Goal: Check status: Check status

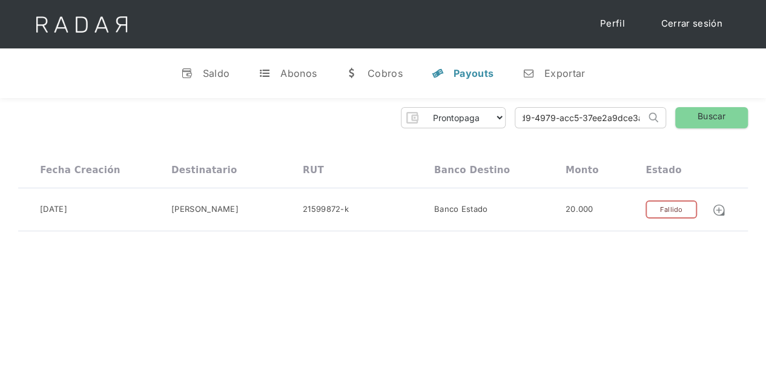
drag, startPoint x: 0, startPoint y: 0, endPoint x: 663, endPoint y: 105, distance: 671.8
click at [663, 105] on div "Prontopaga Prontopaga 2 Thank you! Your submission has been received! Oops! Som…" at bounding box center [383, 169] width 766 height 143
paste input "dbf61fb9-dfbc-4933-9cdb-0dcc0a8dbd14"
type input "dbf61fb9-dfbc-4933-9cdb-0dcc0a8dbd14"
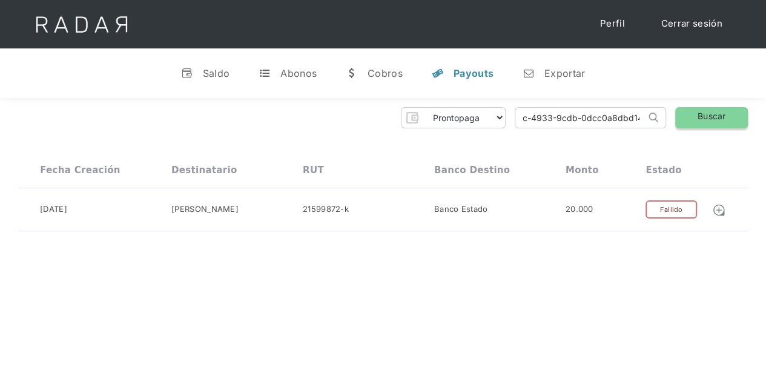
click at [691, 113] on link "Buscar" at bounding box center [711, 117] width 73 height 21
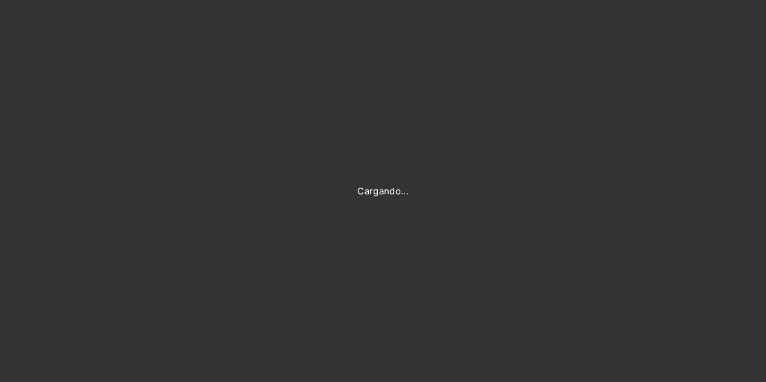
type input "[PERSON_NAME][EMAIL_ADDRESS][DOMAIN_NAME]"
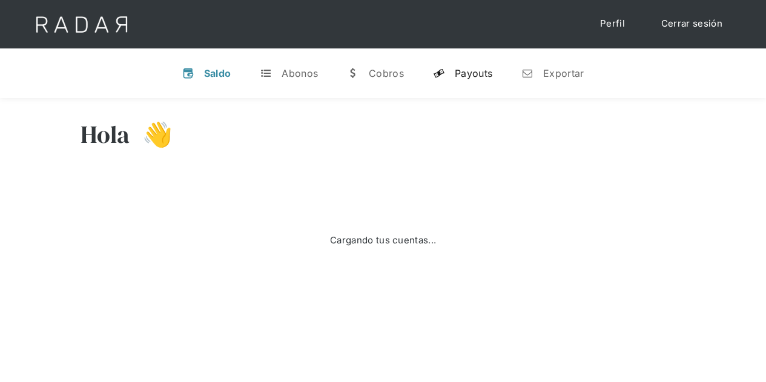
click at [472, 74] on div "Payouts" at bounding box center [474, 73] width 38 height 12
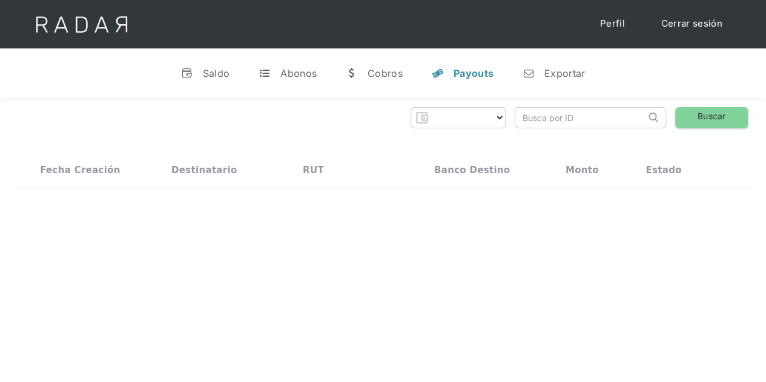
click at [557, 116] on input "search" at bounding box center [580, 118] width 130 height 20
select select "prontopaga"
paste input "dbf61fb9-dfbc-4933-9cdb-0dcc0a8dbd14"
type input "dbf61fb9-dfbc-4933-9cdb-0dcc0a8dbd14"
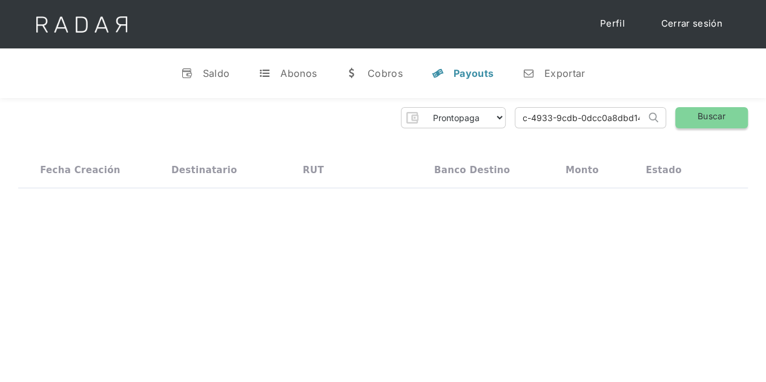
click at [688, 115] on link "Buscar" at bounding box center [711, 117] width 73 height 21
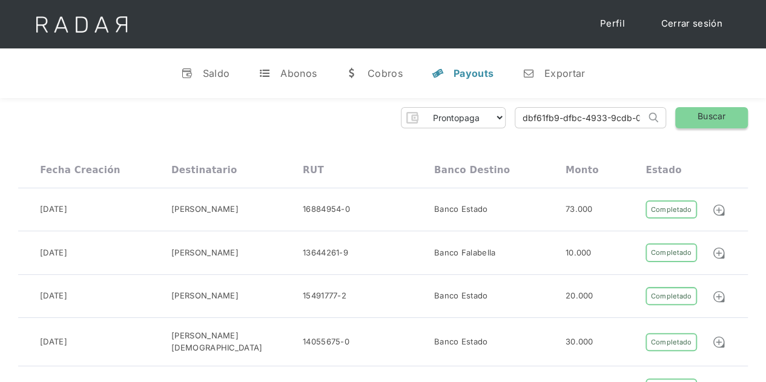
click at [709, 119] on link "Buscar" at bounding box center [711, 117] width 73 height 21
